Goal: Task Accomplishment & Management: Manage account settings

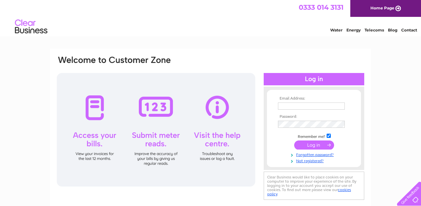
click at [303, 105] on input "text" at bounding box center [311, 105] width 67 height 7
type input "andrew@fryconstruction.co.uk"
click at [309, 144] on input "submit" at bounding box center [314, 145] width 40 height 9
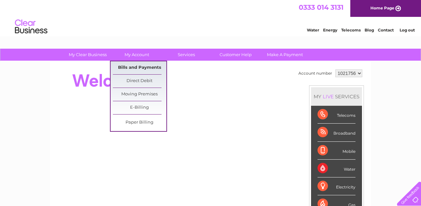
click at [147, 67] on link "Bills and Payments" at bounding box center [139, 67] width 53 height 13
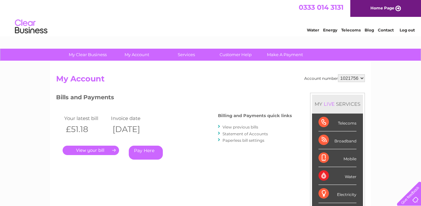
click at [89, 151] on link "." at bounding box center [91, 150] width 56 height 9
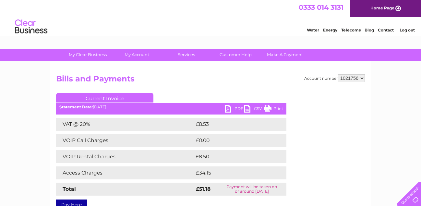
scroll to position [32, 0]
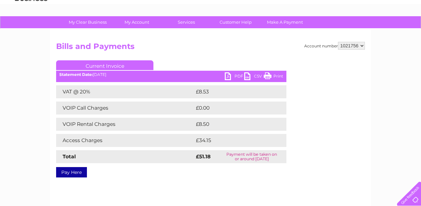
click at [237, 75] on link "PDF" at bounding box center [234, 76] width 19 height 9
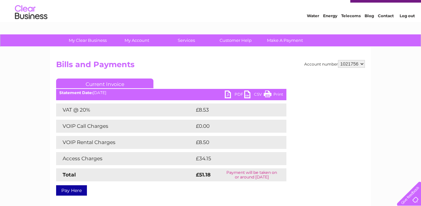
scroll to position [0, 0]
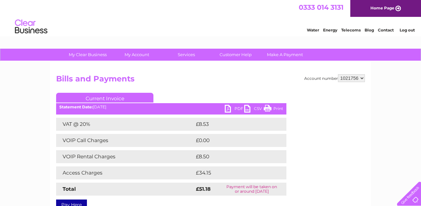
click at [405, 30] on link "Log out" at bounding box center [406, 30] width 15 height 5
